Goal: Register for event/course

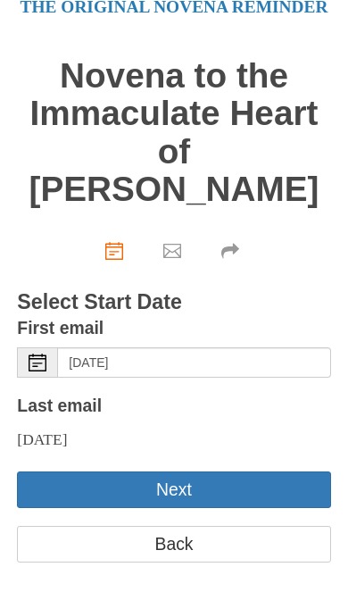
scroll to position [66, 0]
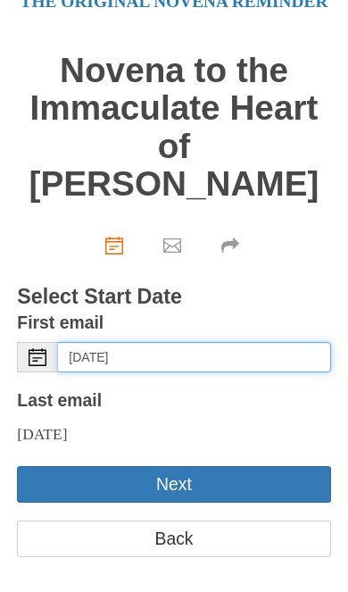
click at [246, 346] on input "Friday, August 15th" at bounding box center [194, 357] width 272 height 30
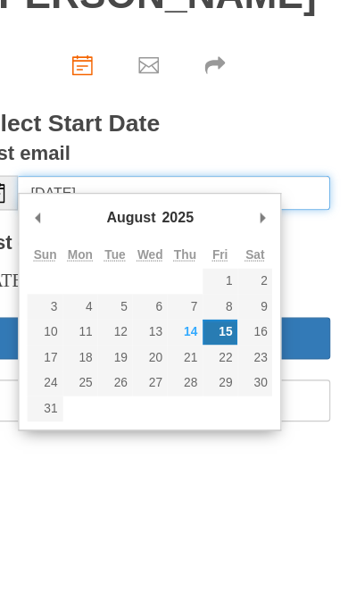
type input "Thursday, August 14th"
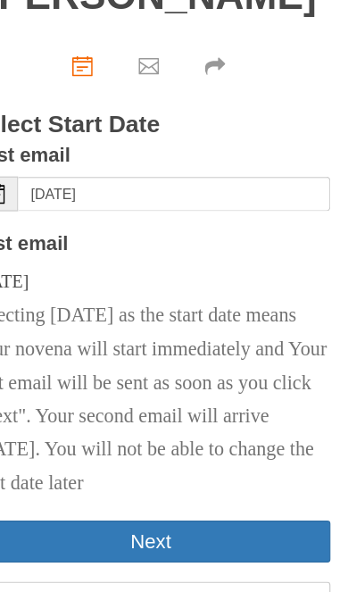
scroll to position [180, 0]
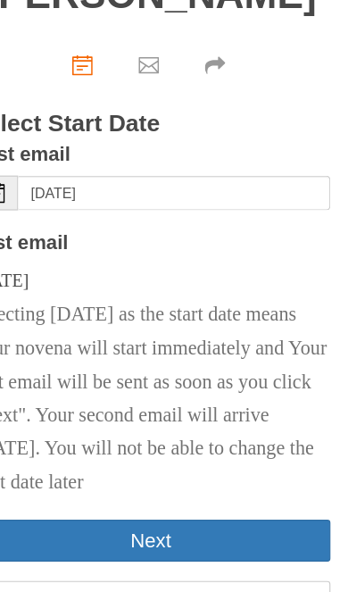
click at [187, 529] on button "Next" at bounding box center [174, 547] width 314 height 37
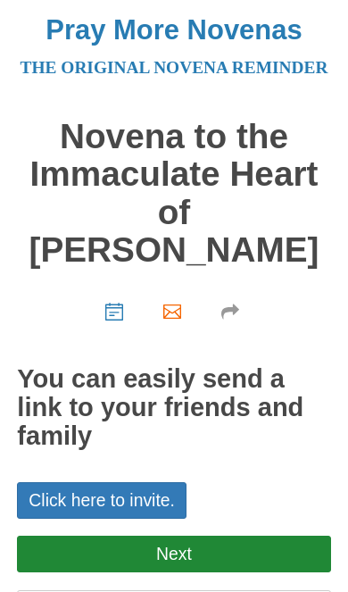
scroll to position [71, 0]
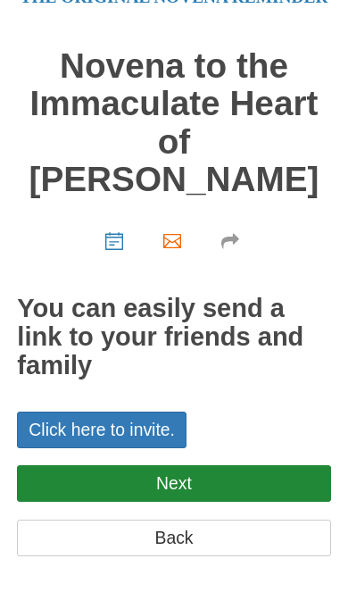
click at [173, 423] on link "Click here to invite." at bounding box center [102, 430] width 170 height 37
click at [247, 477] on link "Next" at bounding box center [174, 483] width 314 height 37
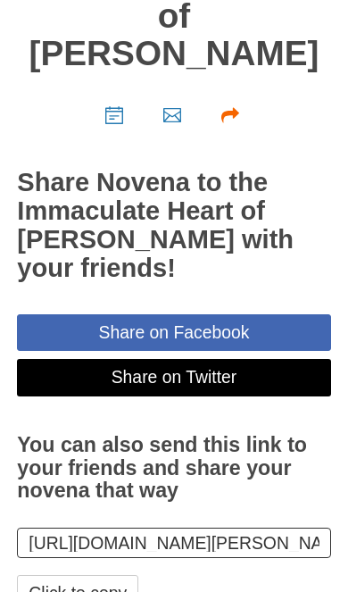
scroll to position [309, 0]
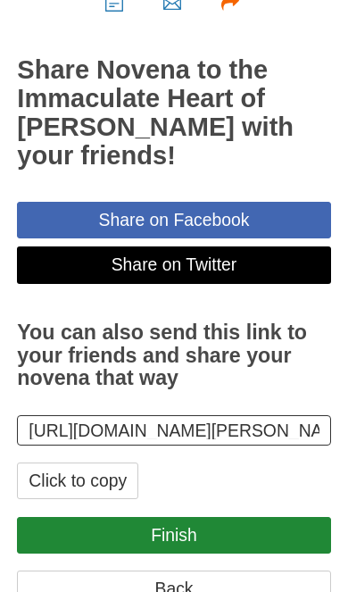
click at [213, 591] on link "Back" at bounding box center [174, 589] width 314 height 37
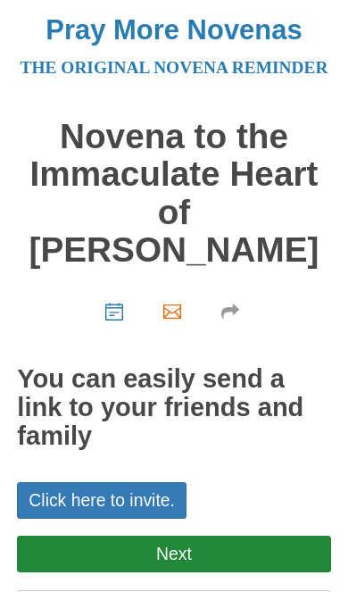
scroll to position [71, 0]
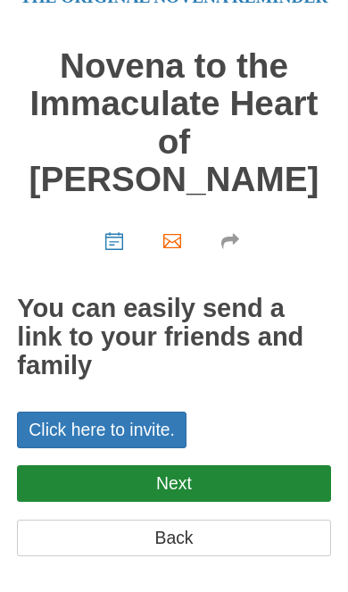
click at [238, 531] on link "Back" at bounding box center [174, 538] width 314 height 37
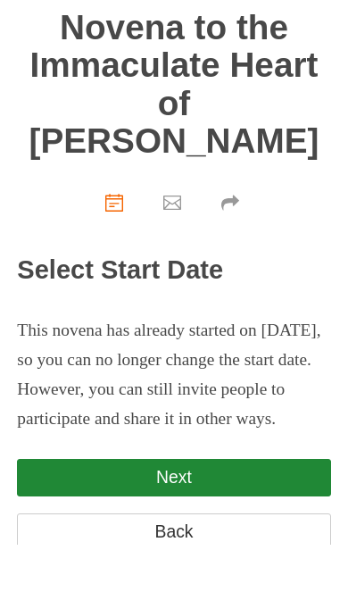
scroll to position [56, 0]
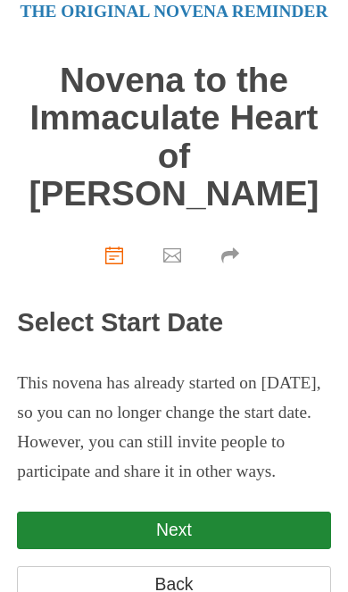
click at [257, 532] on link "Next" at bounding box center [174, 530] width 314 height 37
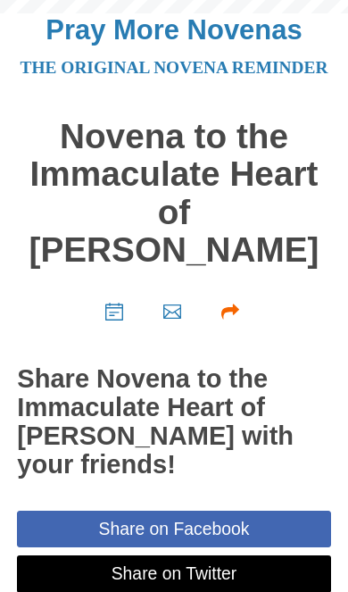
scroll to position [309, 0]
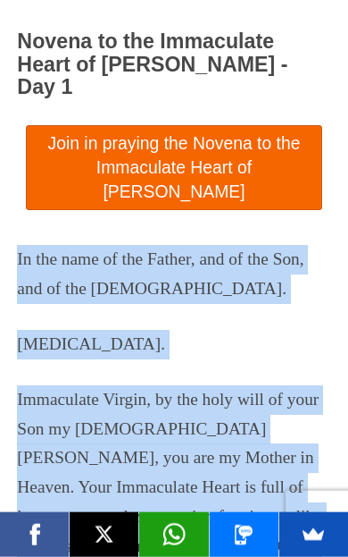
scroll to position [2439, 0]
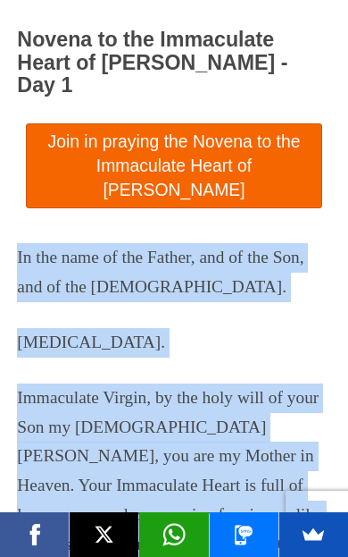
click at [306, 383] on p "Immaculate Virgin, by the holy will of your Son my [DEMOGRAPHIC_DATA][PERSON_NA…" at bounding box center [174, 485] width 314 height 205
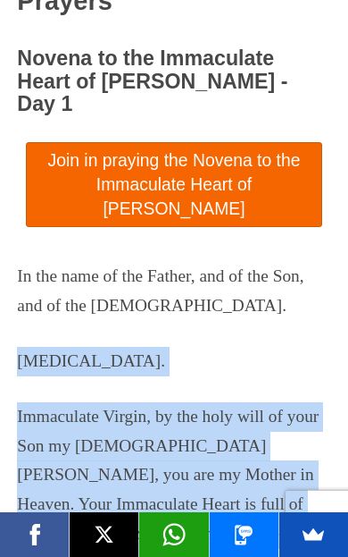
scroll to position [2419, 0]
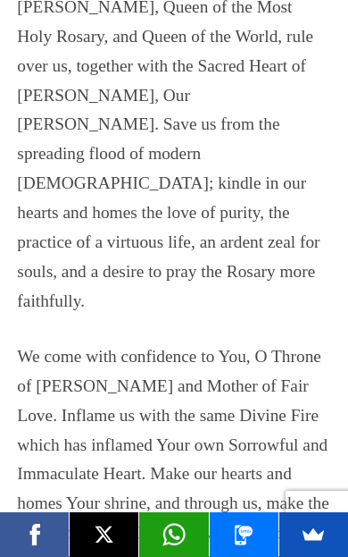
scroll to position [4087, 0]
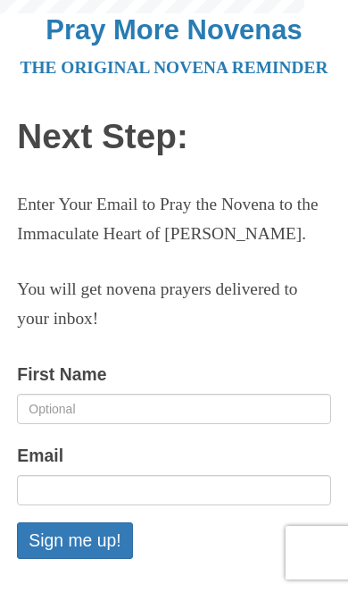
scroll to position [277, 0]
